Goal: Information Seeking & Learning: Check status

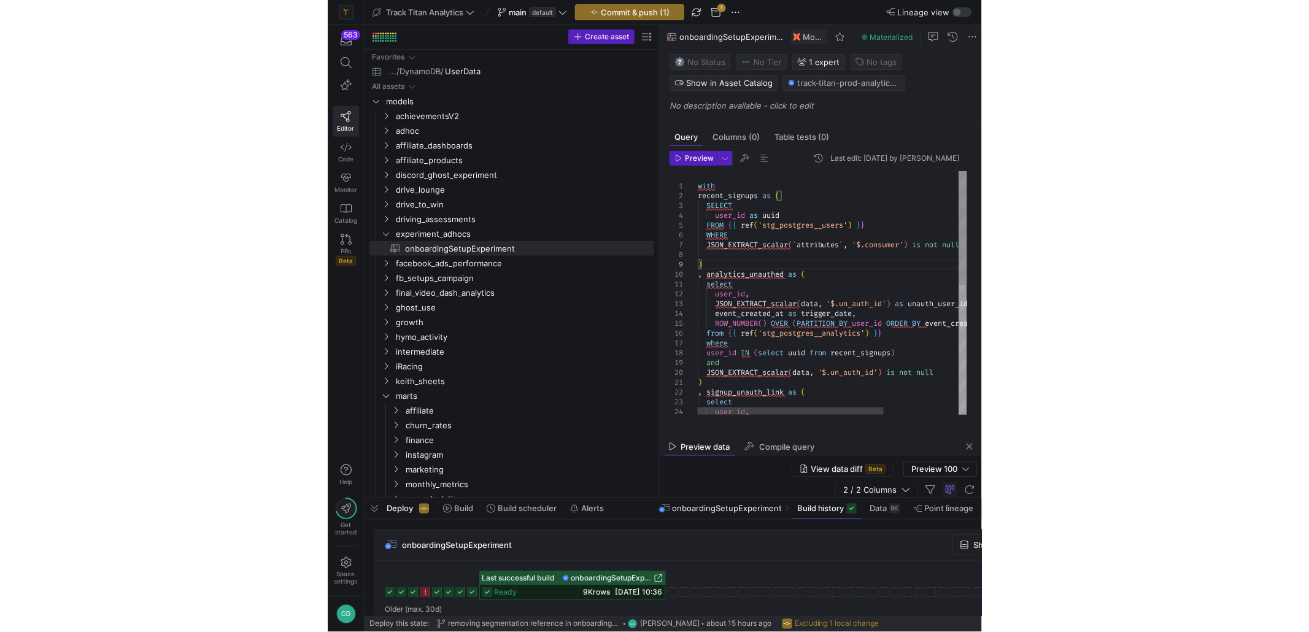
scroll to position [78, 0]
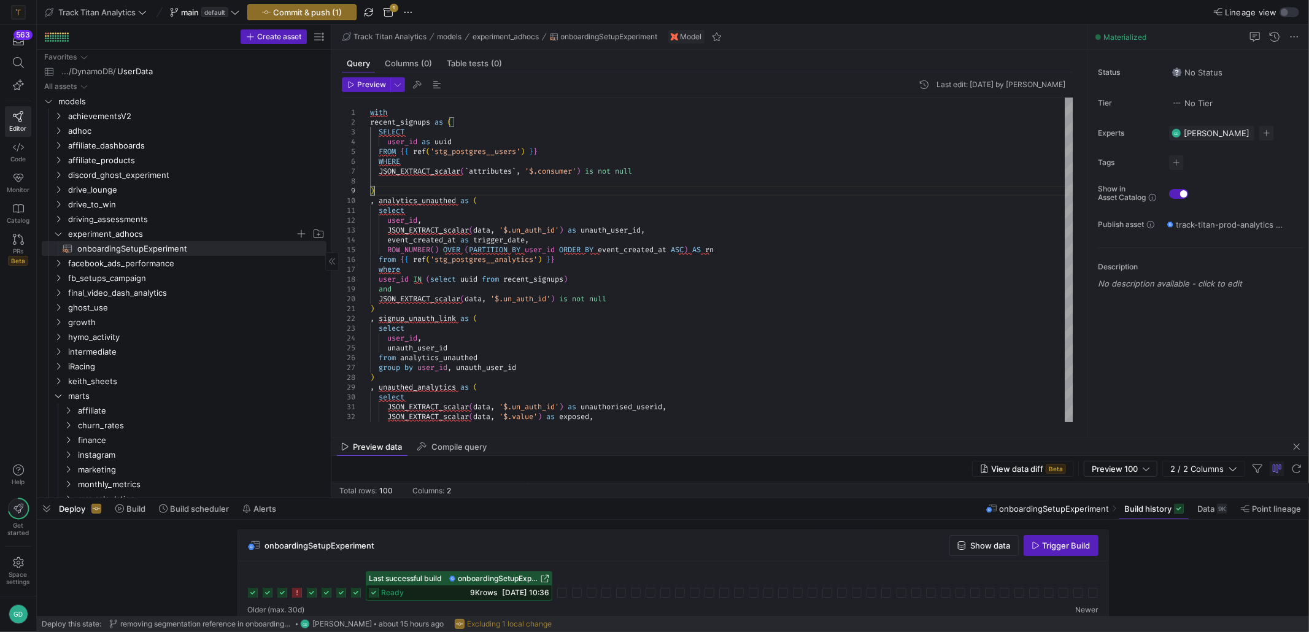
click at [92, 236] on span "experiment_adhocs" at bounding box center [181, 234] width 227 height 14
click at [575, 353] on div "user_id IN ( select uuid from recent_signups ) and JSON_EXTRACT_scalar ( data ,…" at bounding box center [721, 353] width 703 height 510
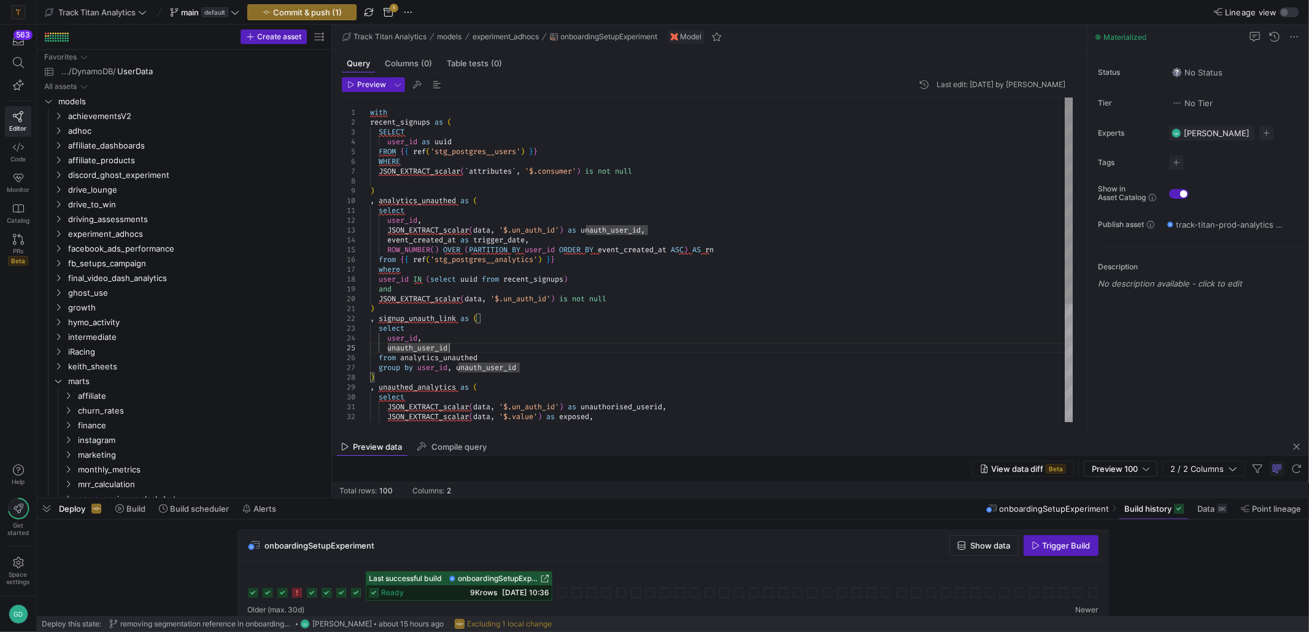
type textarea "with recent_signups as ( SELECT user_id as uuid FROM {{ ref('stg_postgres__user…"
click at [599, 186] on div "user_id IN ( select uuid from recent_signups ) and JSON_EXTRACT_scalar ( data ,…" at bounding box center [721, 353] width 703 height 510
click at [58, 374] on div at bounding box center [654, 316] width 1309 height 632
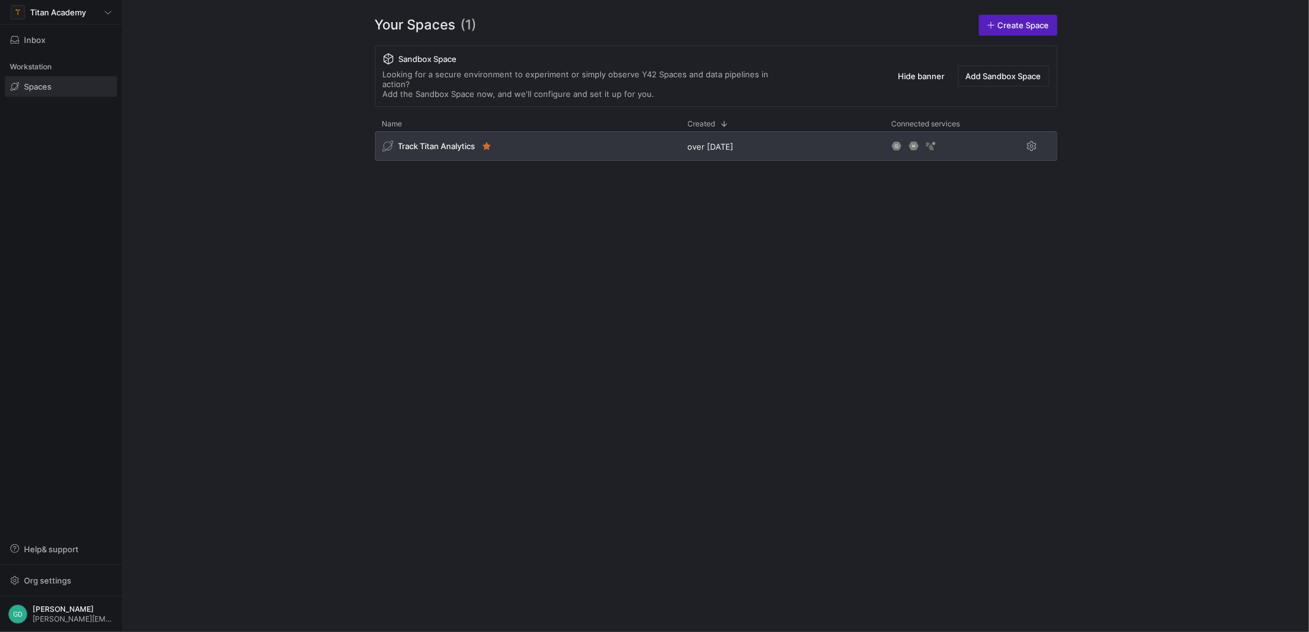
click at [433, 145] on div "Track Titan Analytics" at bounding box center [528, 145] width 306 height 29
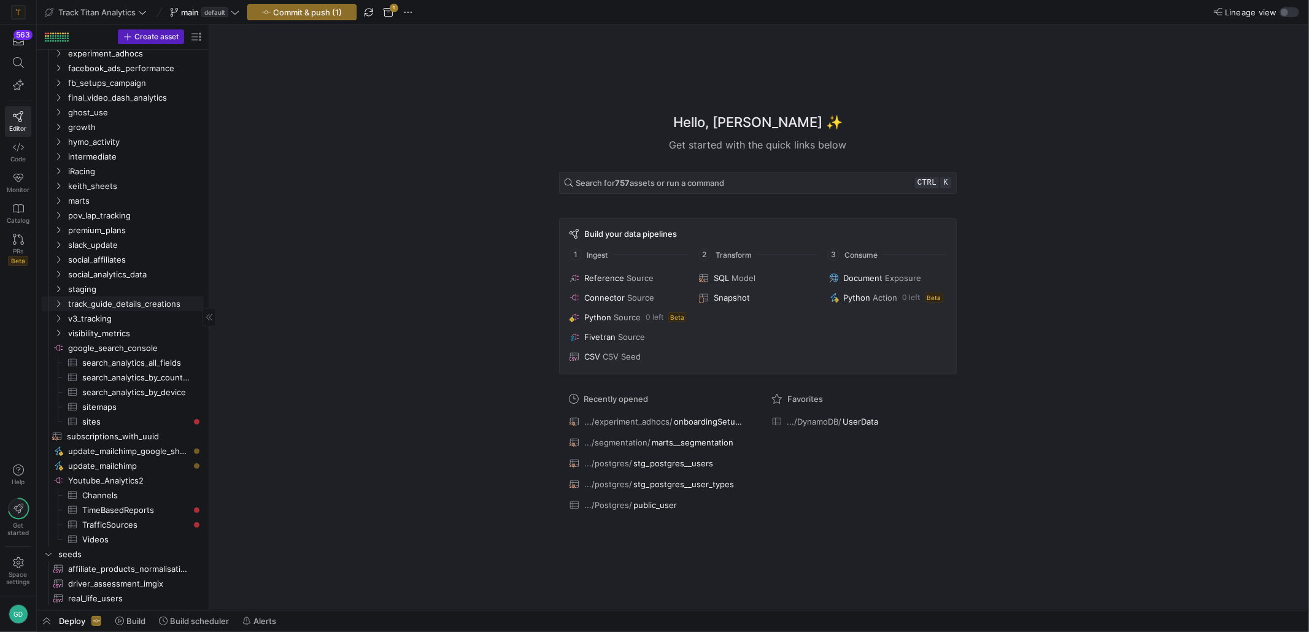
scroll to position [176, 0]
click at [94, 200] on span "marts" at bounding box center [120, 201] width 104 height 14
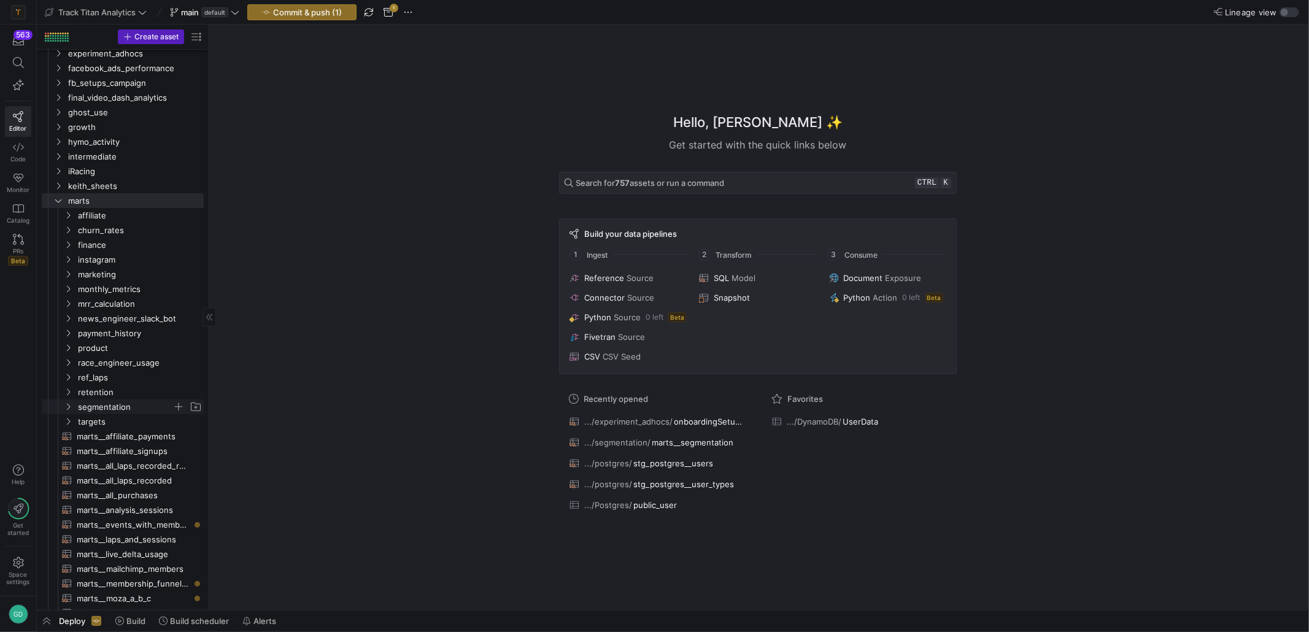
click at [120, 402] on span "segmentation" at bounding box center [125, 407] width 94 height 14
click at [126, 446] on span "marts__segmentation​​​​​​​​​​" at bounding box center [138, 451] width 103 height 14
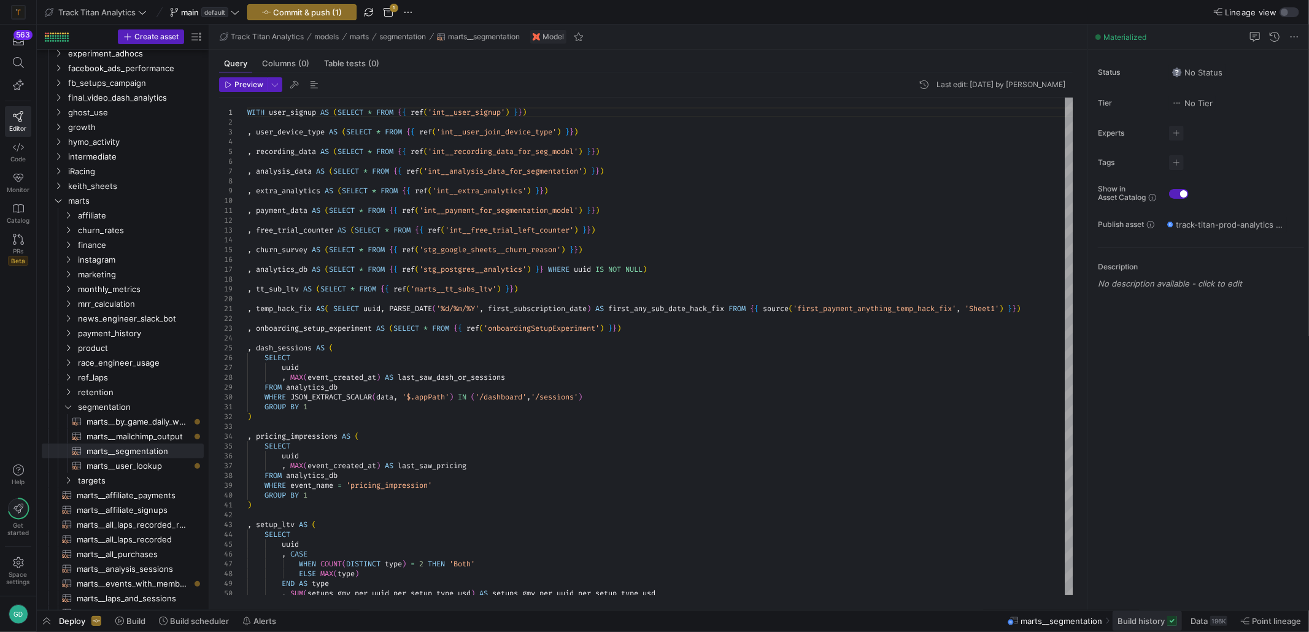
click at [1133, 621] on span "Build history" at bounding box center [1140, 621] width 47 height 10
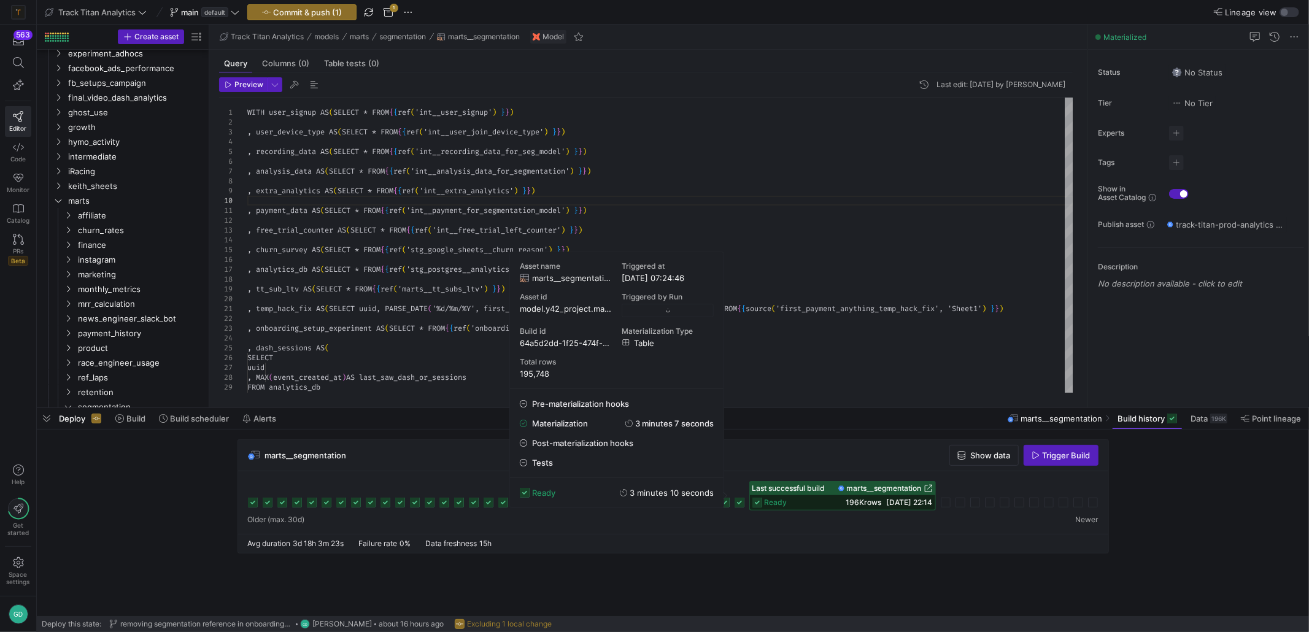
click at [738, 503] on rect at bounding box center [739, 503] width 10 height 10
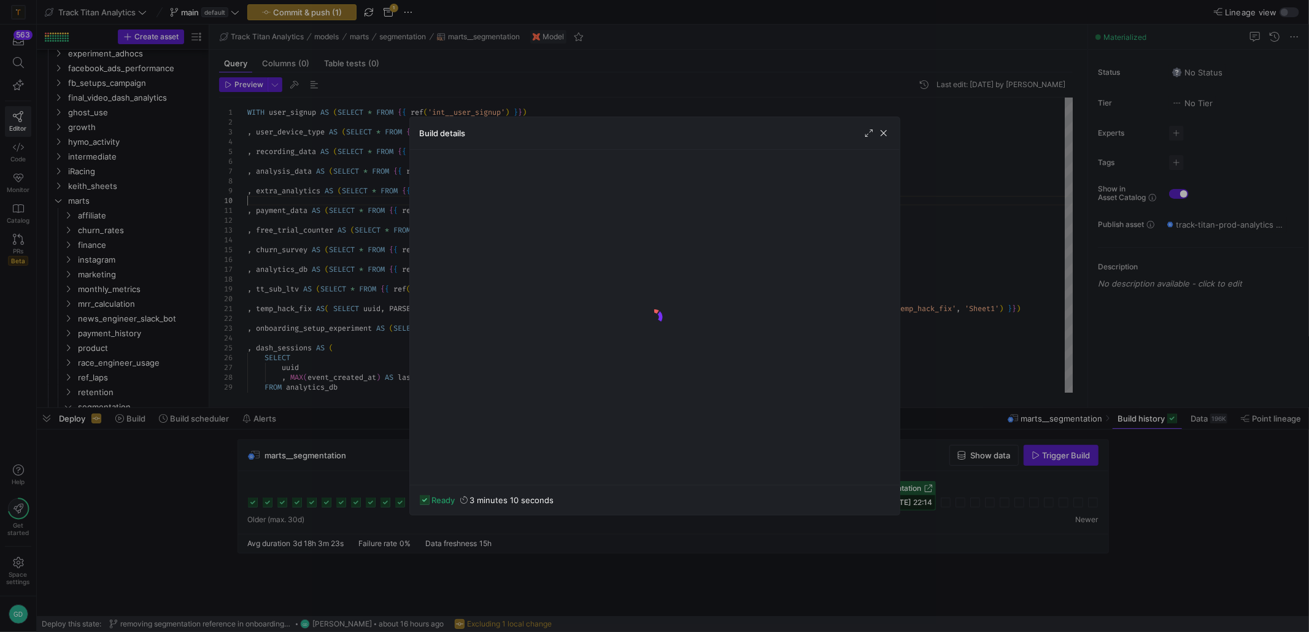
scroll to position [93, 0]
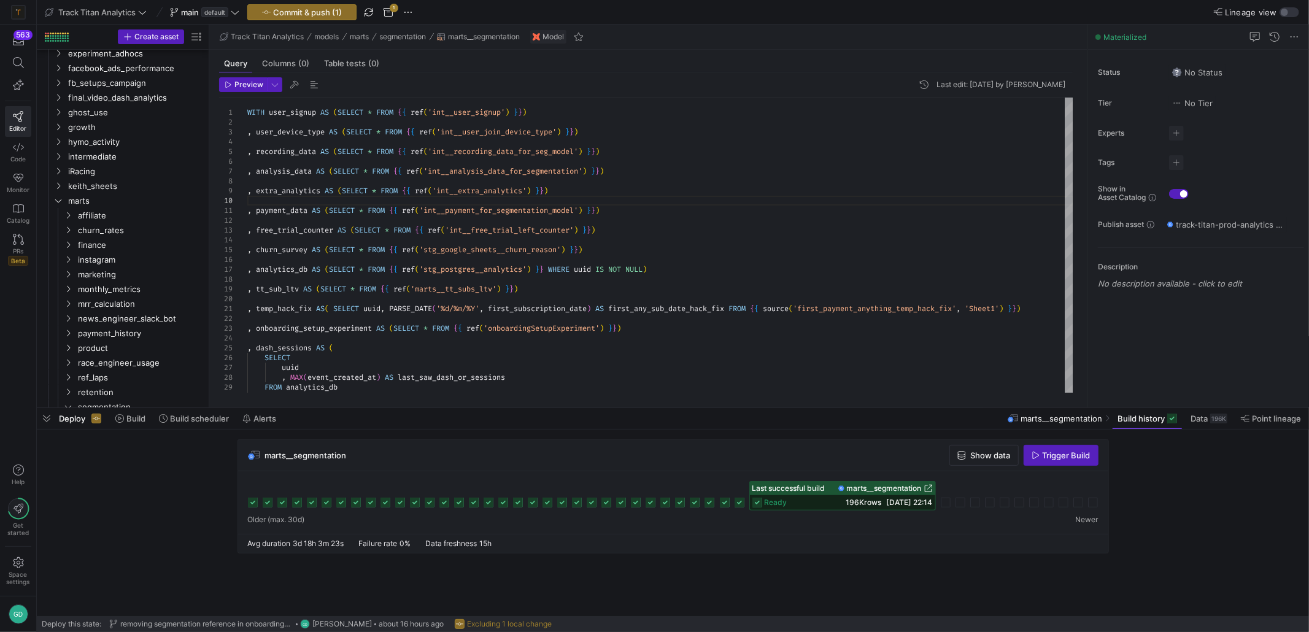
click at [725, 505] on icon at bounding box center [725, 503] width 10 height 10
click at [714, 504] on icon at bounding box center [709, 503] width 10 height 10
click at [774, 395] on div "Preview Last edit: [DATE] by [PERSON_NAME] 1 2 3 4 5 6 7 8 9 10 11 12 13 14 15 …" at bounding box center [645, 234] width 873 height 325
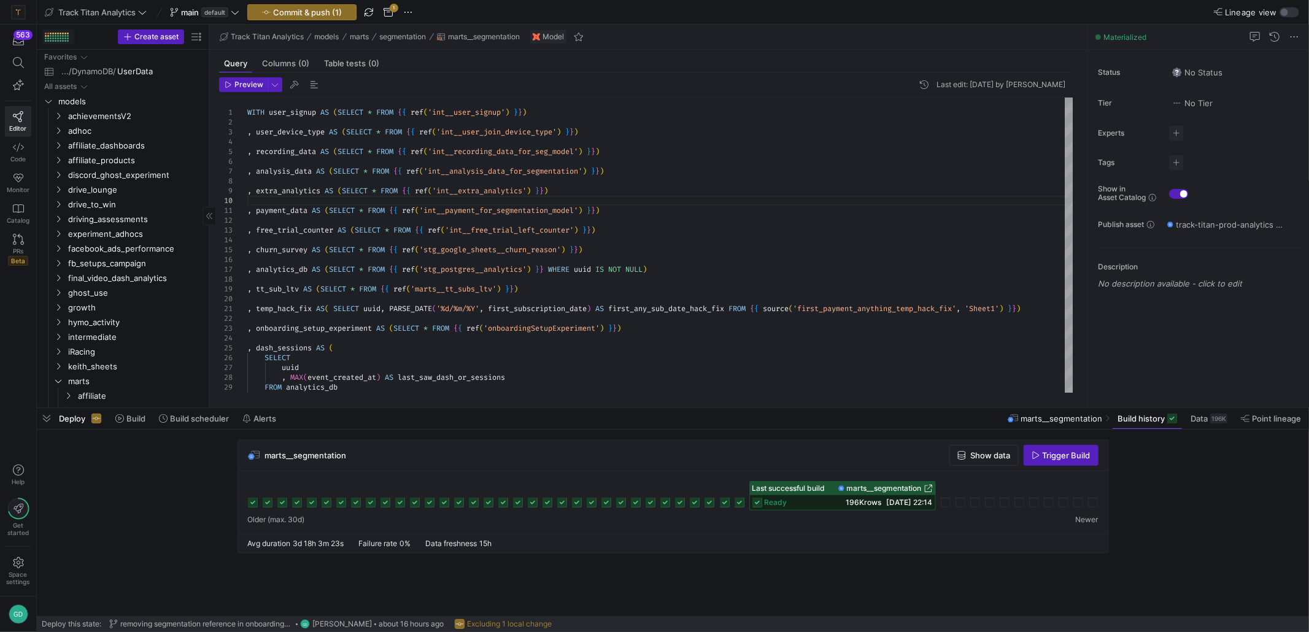
click at [48, 37] on div at bounding box center [48, 38] width 2 height 2
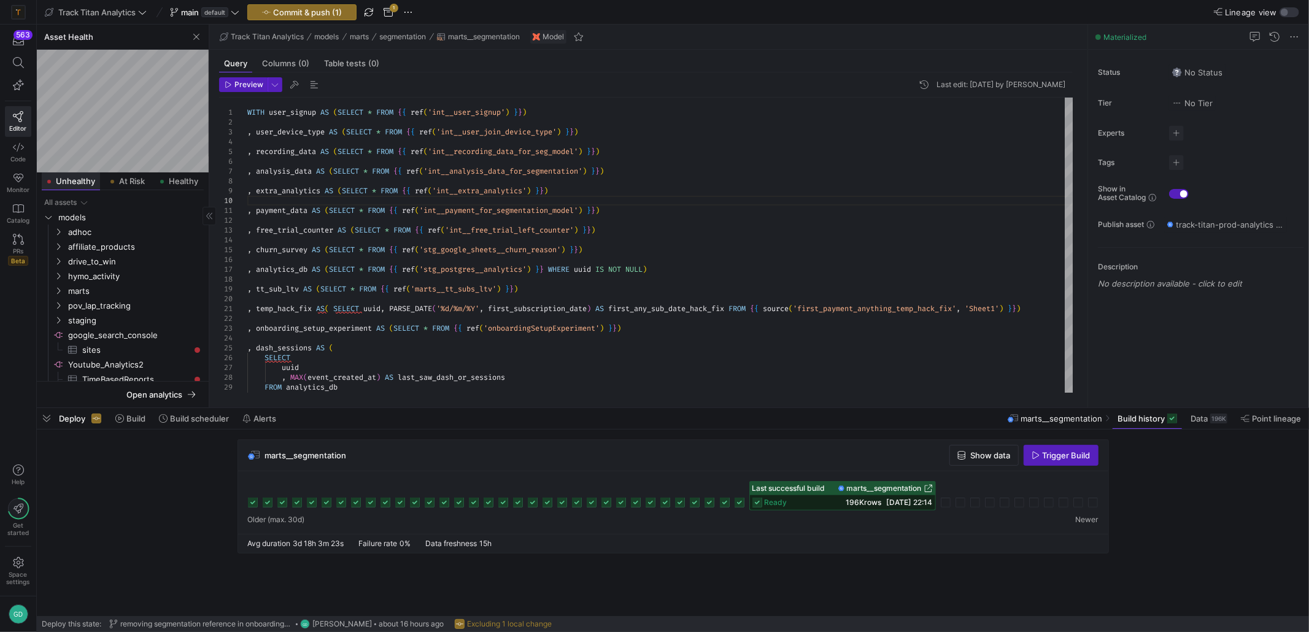
click at [85, 183] on span "Unhealthy" at bounding box center [75, 181] width 39 height 8
click at [67, 230] on span "adhoc" at bounding box center [127, 231] width 151 height 13
click at [68, 228] on span "adhoc" at bounding box center [135, 232] width 134 height 14
click at [119, 284] on span "marts" at bounding box center [135, 291] width 134 height 14
click at [121, 310] on span "news_engineer_slack_bot" at bounding box center [140, 306] width 124 height 14
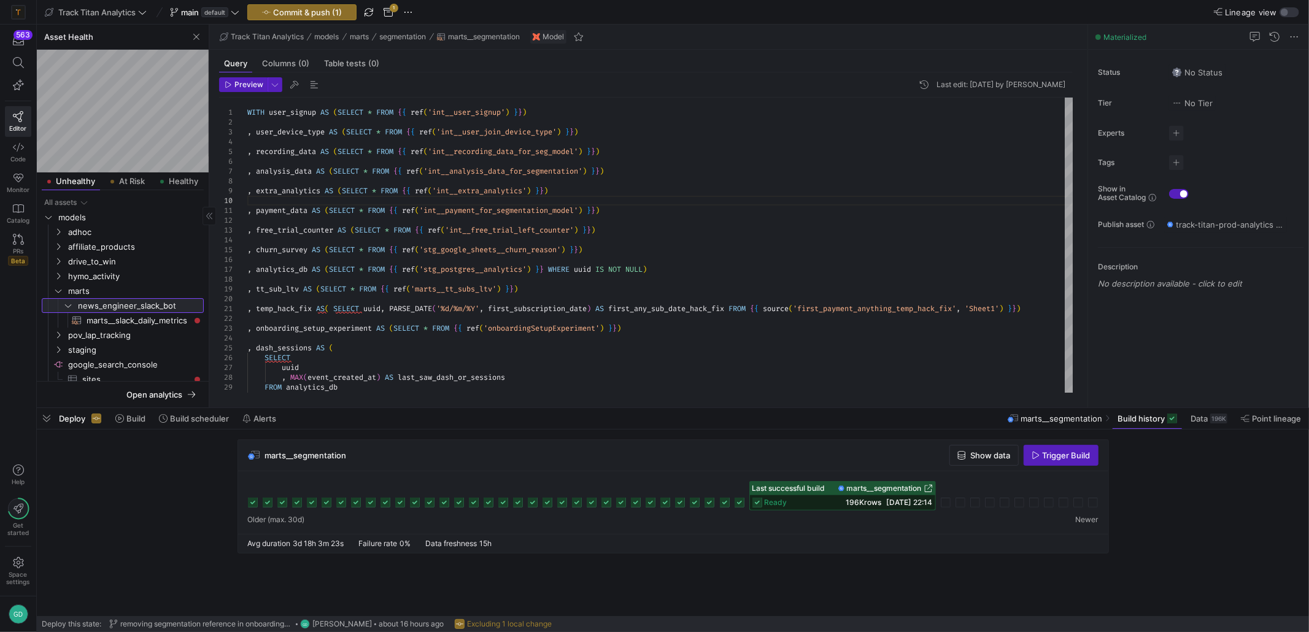
click at [121, 307] on span "news_engineer_slack_bot" at bounding box center [140, 306] width 124 height 14
click at [90, 295] on span "marts" at bounding box center [135, 291] width 134 height 14
click at [112, 298] on span "staging" at bounding box center [135, 295] width 134 height 14
click at [117, 318] on span "stripe" at bounding box center [140, 325] width 124 height 14
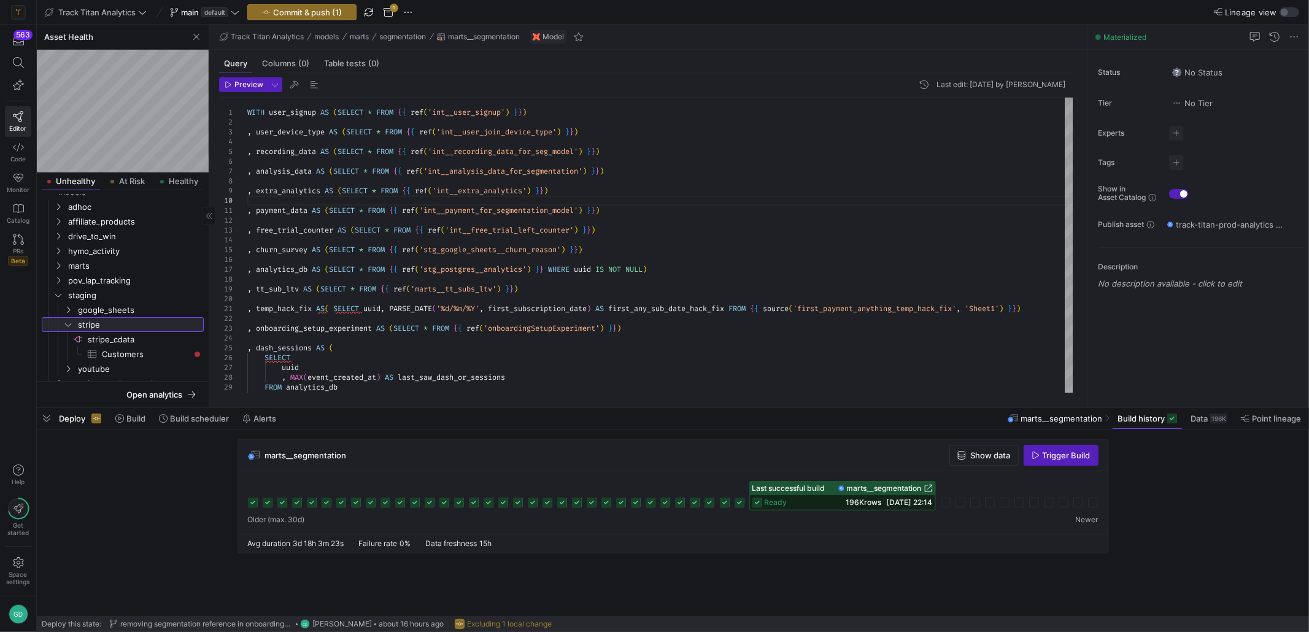
click at [117, 320] on span "stripe" at bounding box center [140, 325] width 124 height 14
click at [109, 340] on span "youtube" at bounding box center [140, 340] width 124 height 14
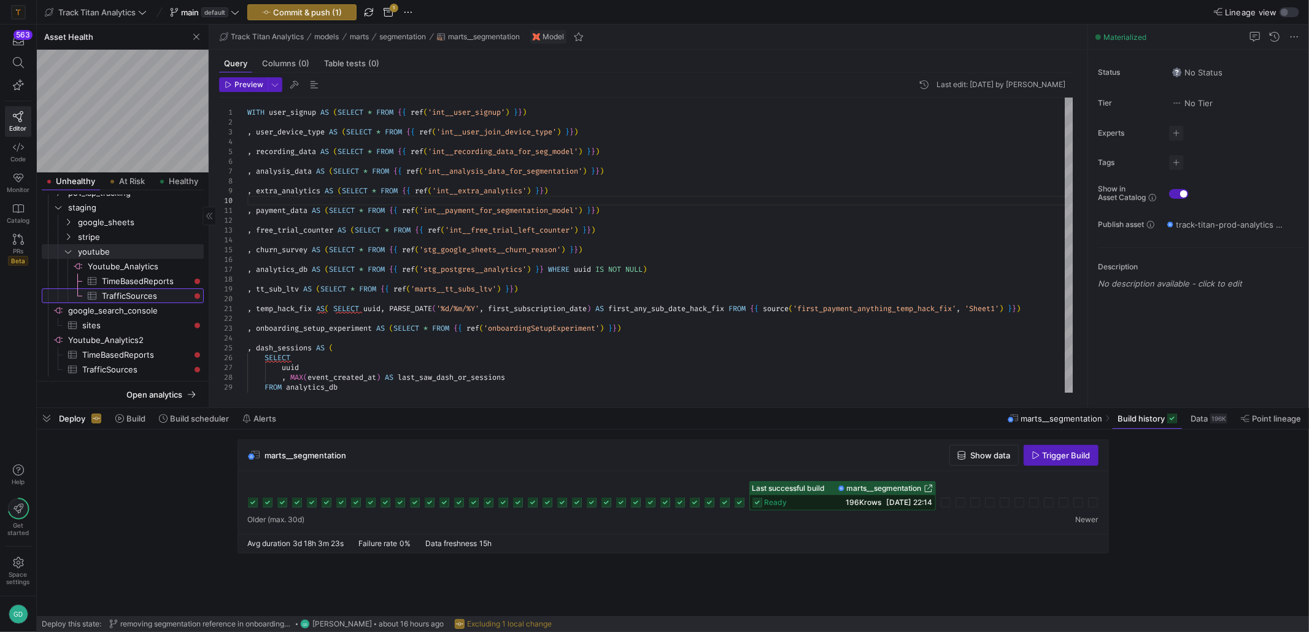
click at [122, 299] on span "TrafficSources​​​​​​​​​" at bounding box center [146, 296] width 88 height 14
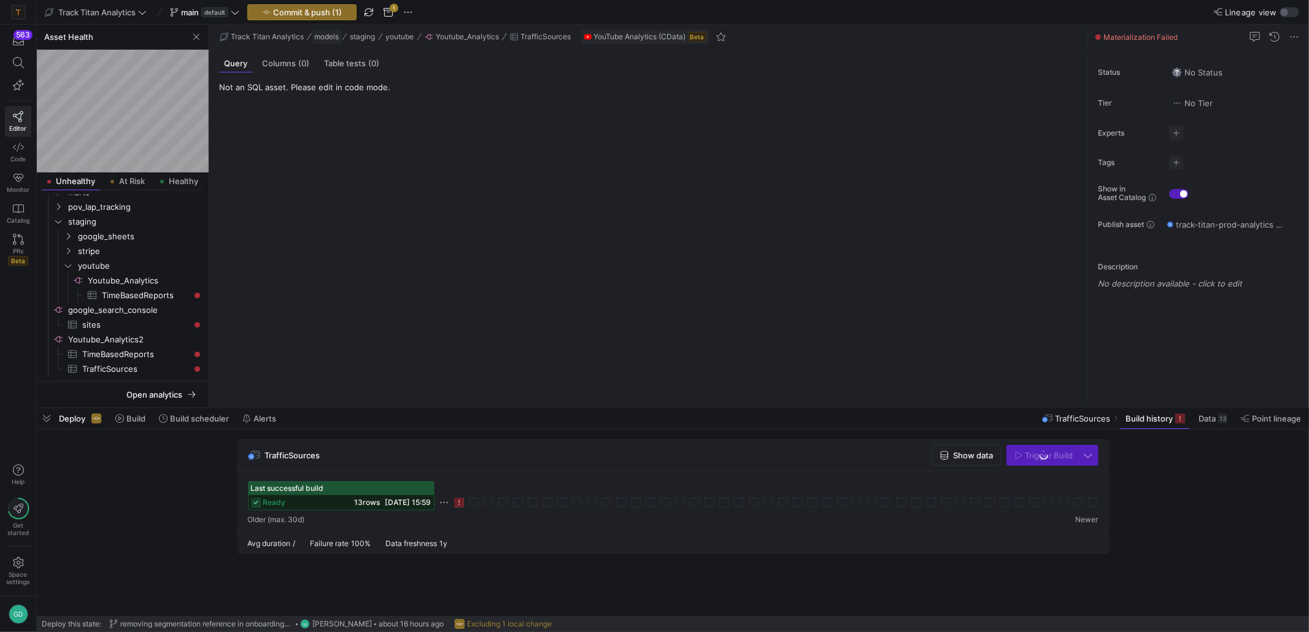
scroll to position [94, 0]
click at [458, 503] on icon at bounding box center [459, 503] width 10 height 10
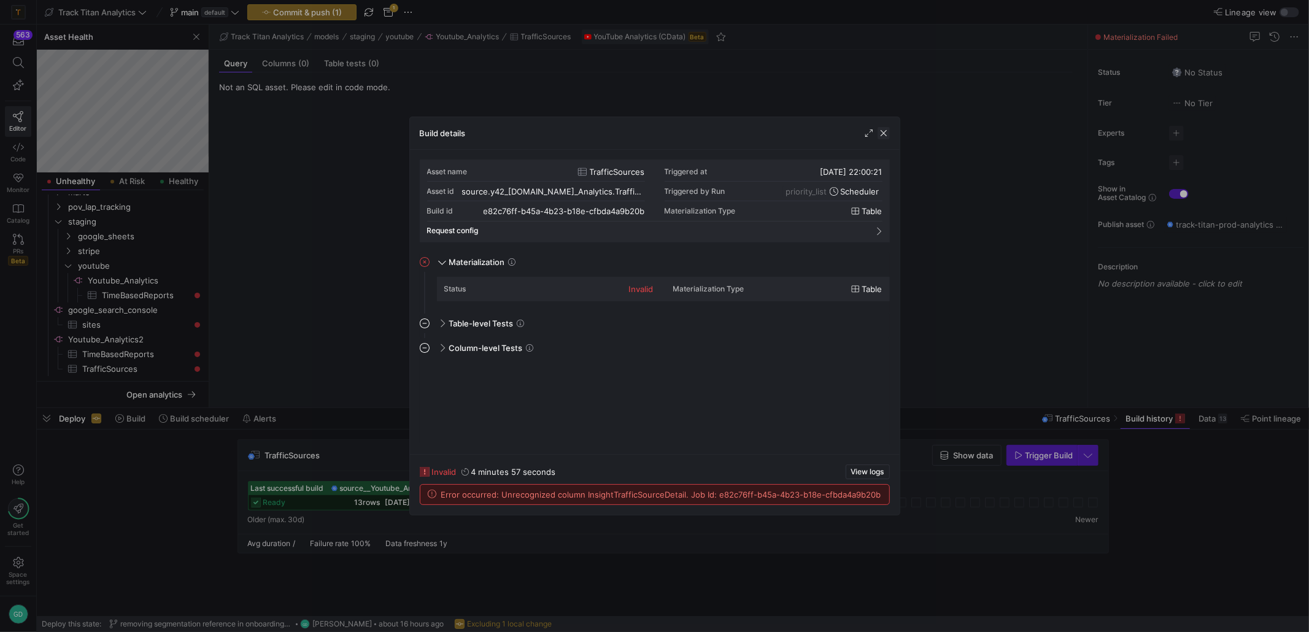
drag, startPoint x: 882, startPoint y: 139, endPoint x: 883, endPoint y: 133, distance: 6.9
click at [883, 137] on div "Build details" at bounding box center [655, 133] width 490 height 33
click at [884, 133] on span "button" at bounding box center [883, 133] width 12 height 12
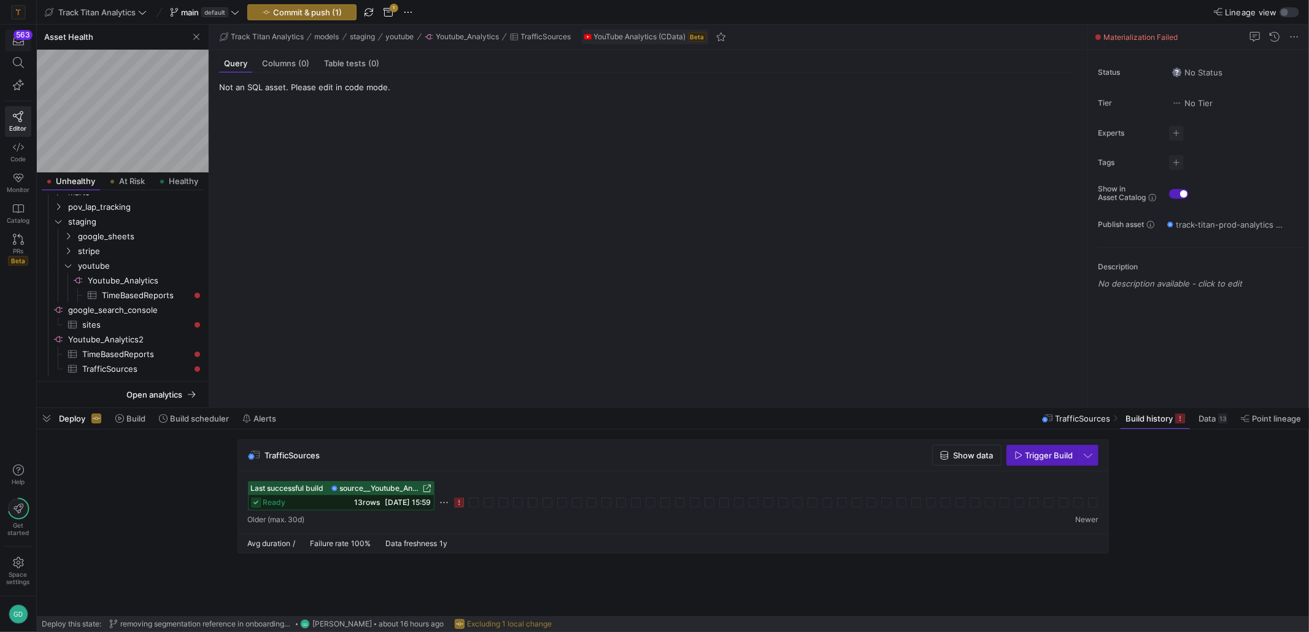
click at [28, 33] on div "563" at bounding box center [22, 35] width 19 height 10
